Goal: Task Accomplishment & Management: Complete application form

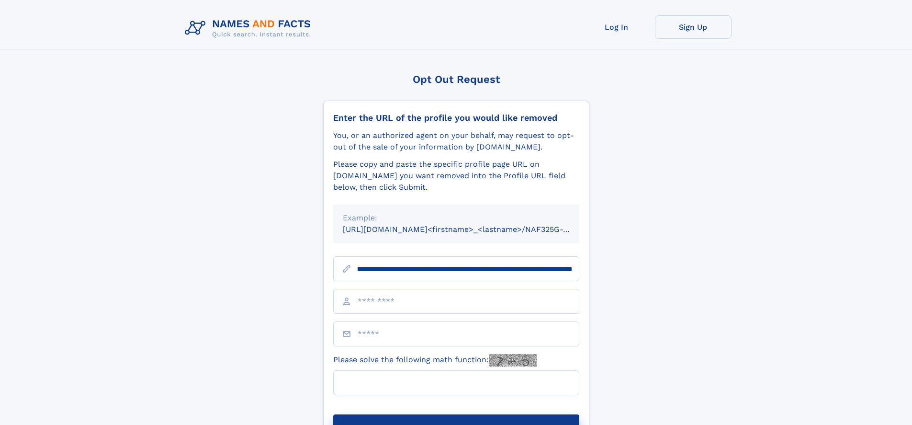
scroll to position [0, 118]
type input "**********"
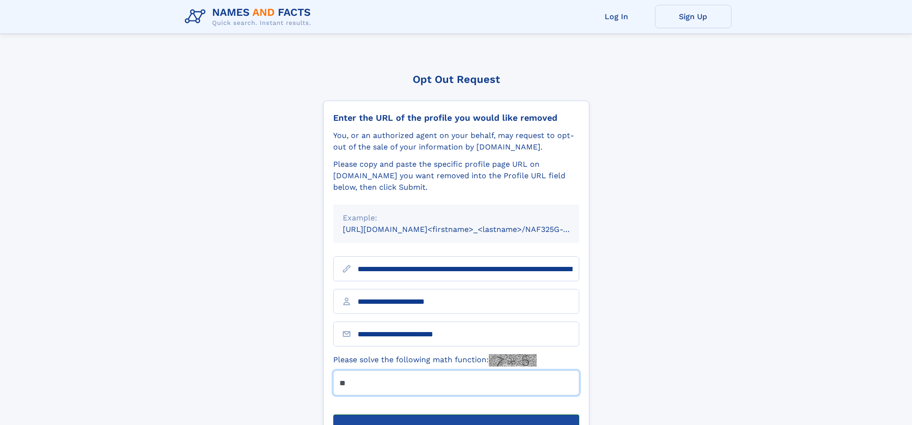
type input "**"
click at [456, 414] on button "Submit Opt Out Request" at bounding box center [456, 429] width 246 height 31
